Goal: Find specific page/section: Find specific page/section

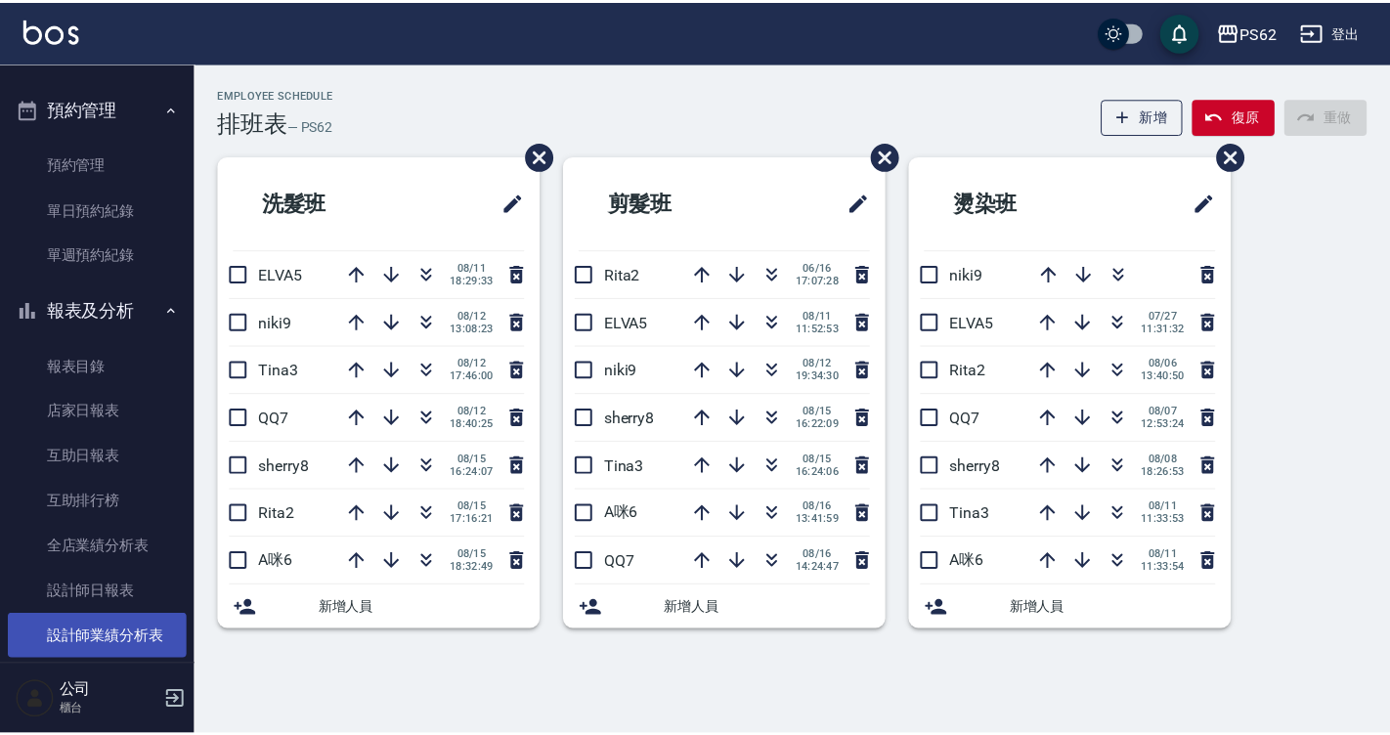
scroll to position [489, 0]
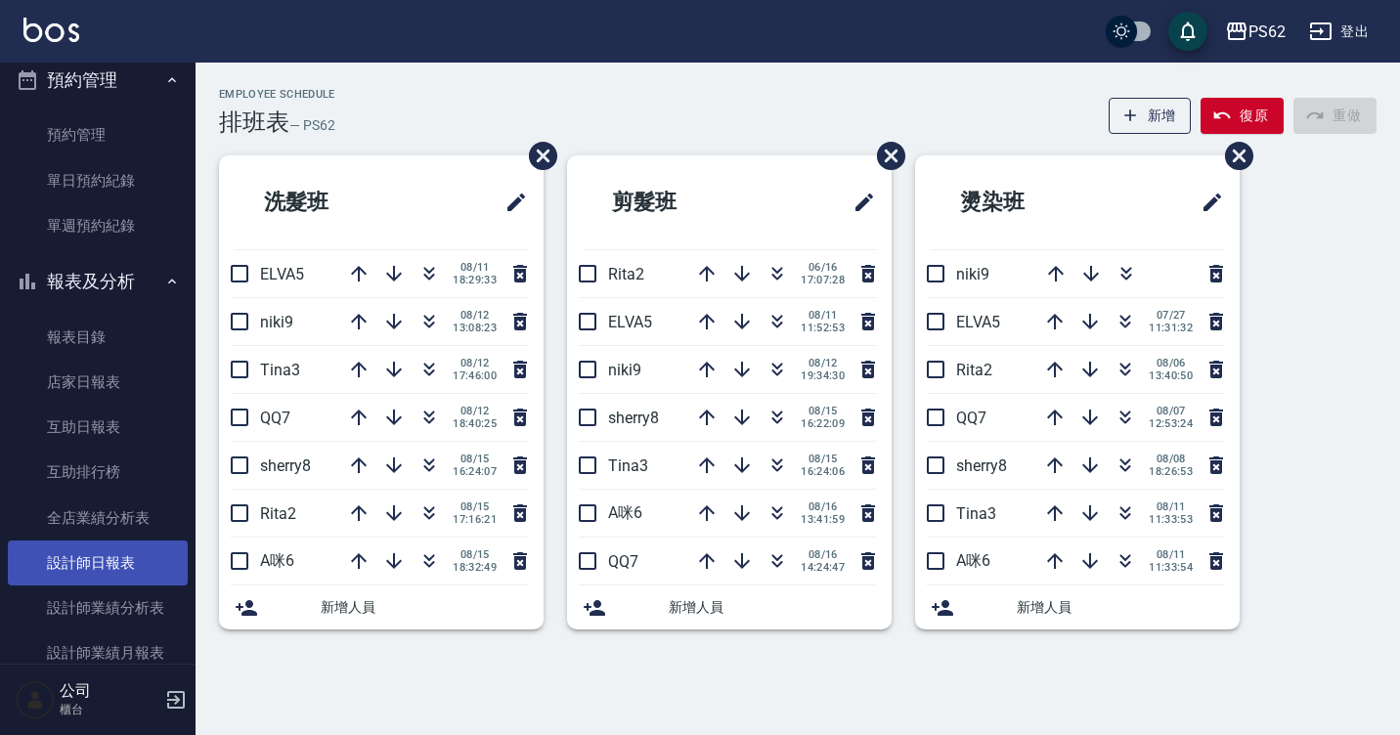
click at [107, 564] on link "設計師日報表" at bounding box center [98, 563] width 180 height 45
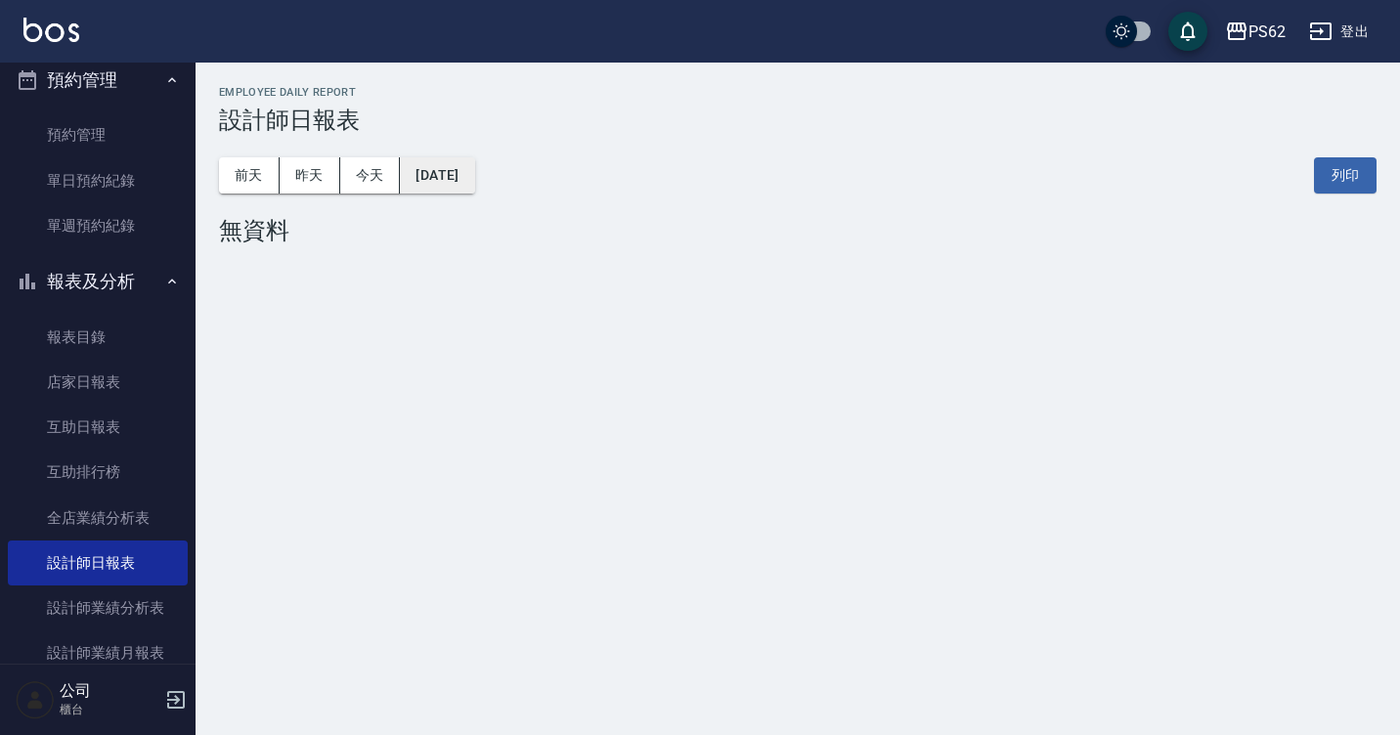
click at [474, 158] on button "[DATE]" at bounding box center [437, 175] width 74 height 36
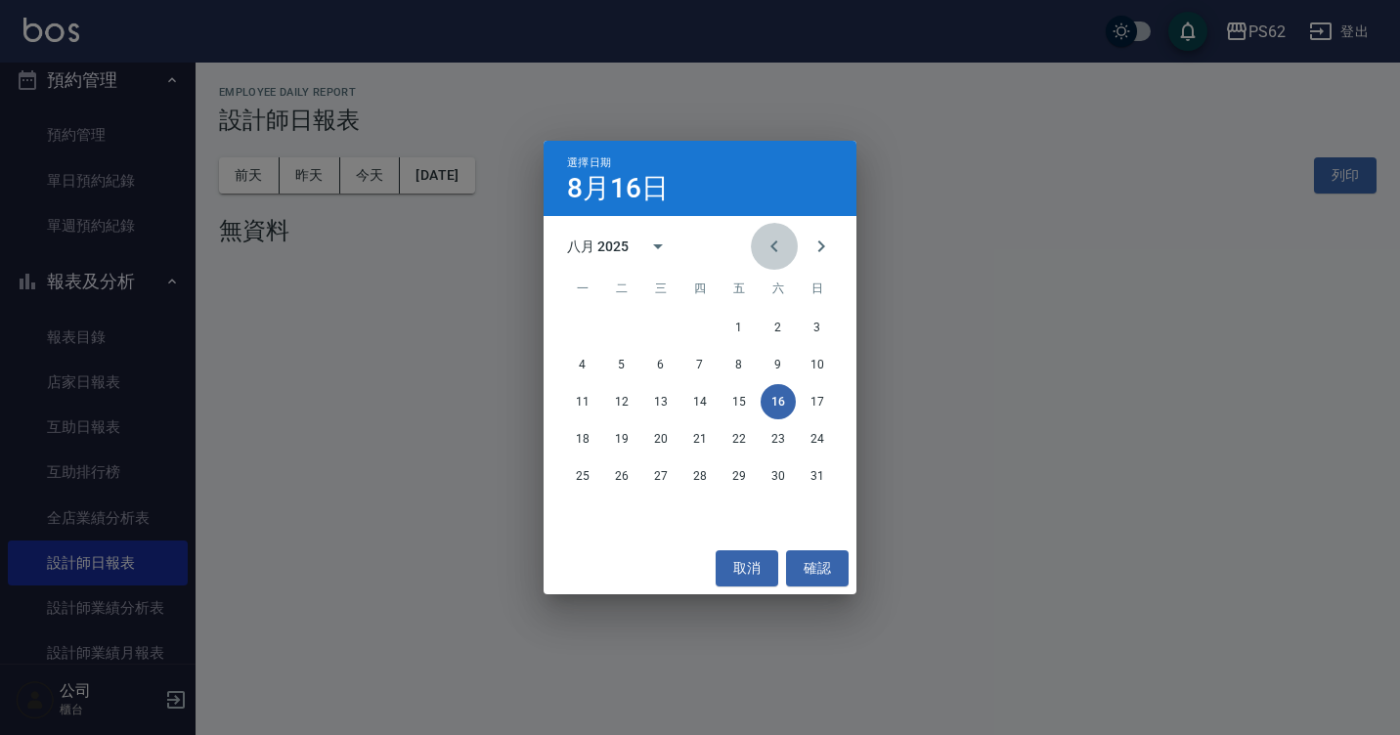
click at [782, 242] on icon "Previous month" at bounding box center [773, 246] width 23 height 23
click at [671, 400] on button "16" at bounding box center [660, 401] width 35 height 35
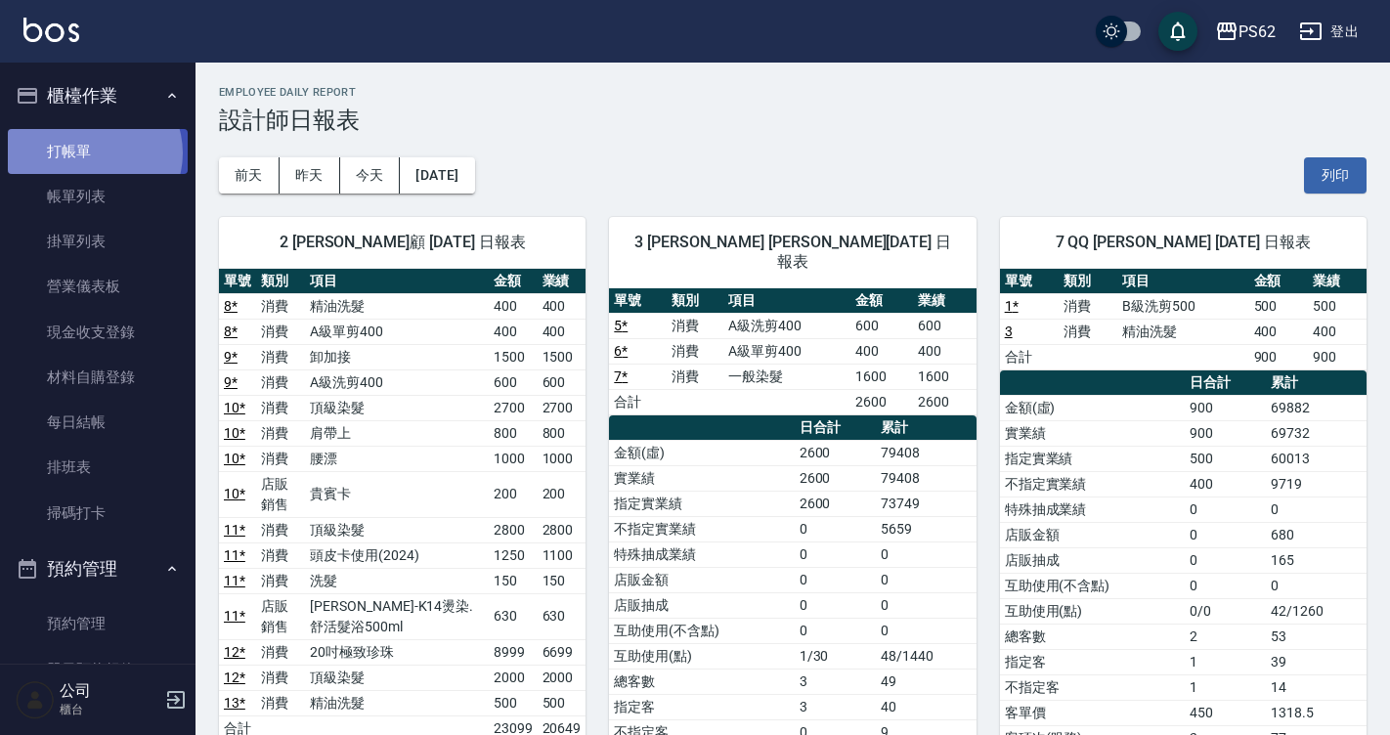
click at [92, 155] on link "打帳單" at bounding box center [98, 151] width 180 height 45
